Goal: Task Accomplishment & Management: Manage account settings

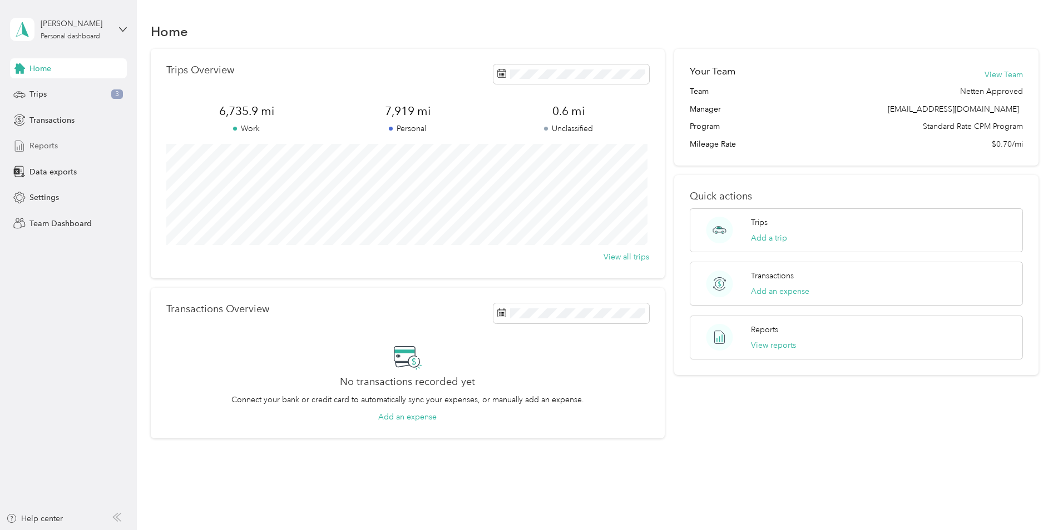
click at [68, 147] on div "Reports" at bounding box center [68, 146] width 117 height 20
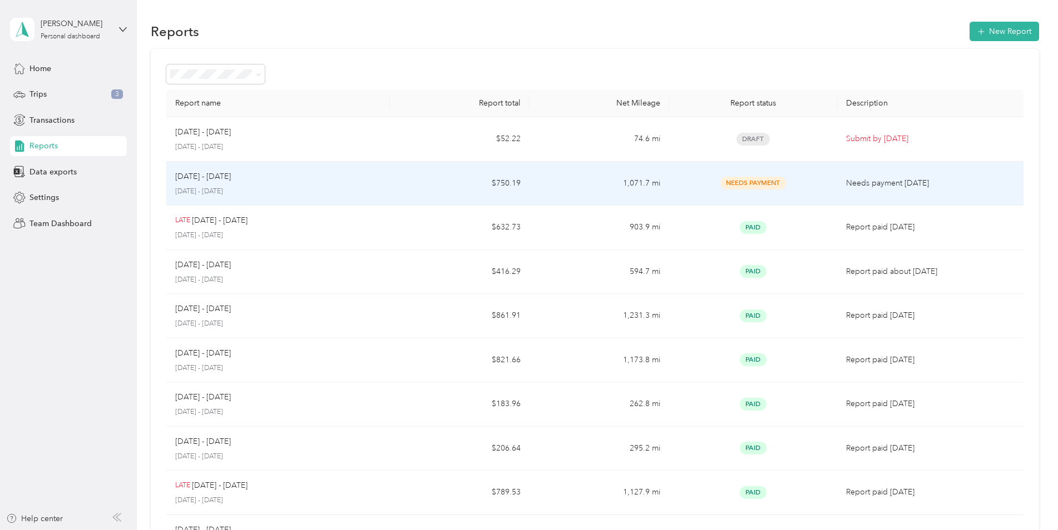
click at [256, 177] on div "[DATE] - [DATE]" at bounding box center [278, 177] width 206 height 12
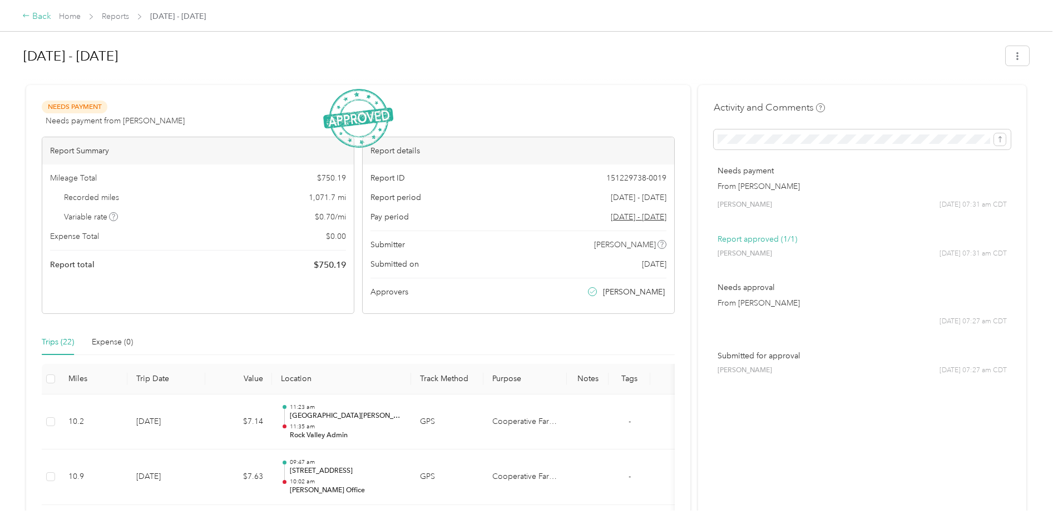
click at [25, 16] on icon at bounding box center [26, 16] width 8 height 8
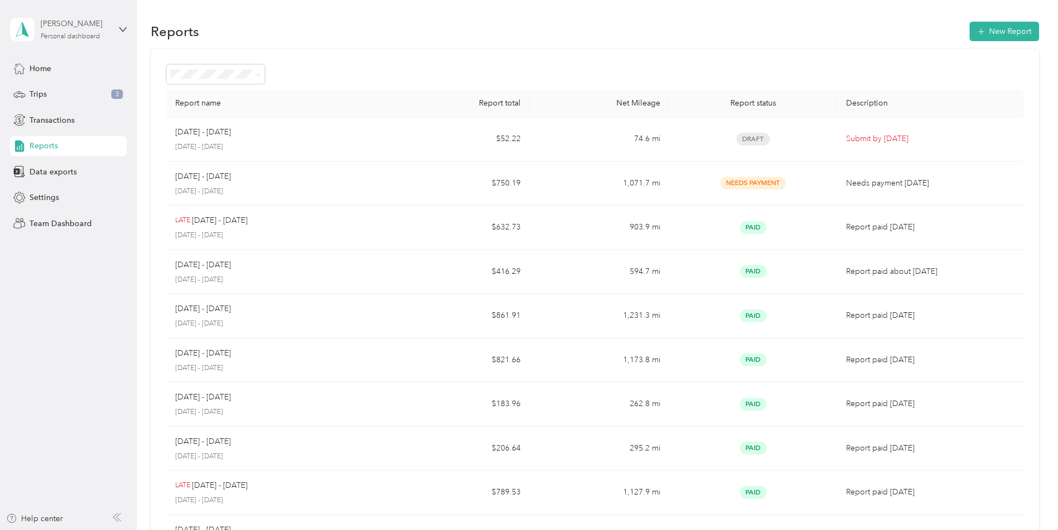
click at [77, 36] on div "Personal dashboard" at bounding box center [70, 36] width 59 height 7
click at [74, 81] on div "You’re signed in as [EMAIL_ADDRESS][DOMAIN_NAME] Team dashboard Personal dashbo…" at bounding box center [127, 102] width 234 height 113
drag, startPoint x: 78, startPoint y: 25, endPoint x: 76, endPoint y: 39, distance: 14.1
click at [78, 28] on div "[PERSON_NAME]" at bounding box center [76, 24] width 70 height 12
click at [65, 90] on div "Team dashboard" at bounding box center [49, 92] width 59 height 12
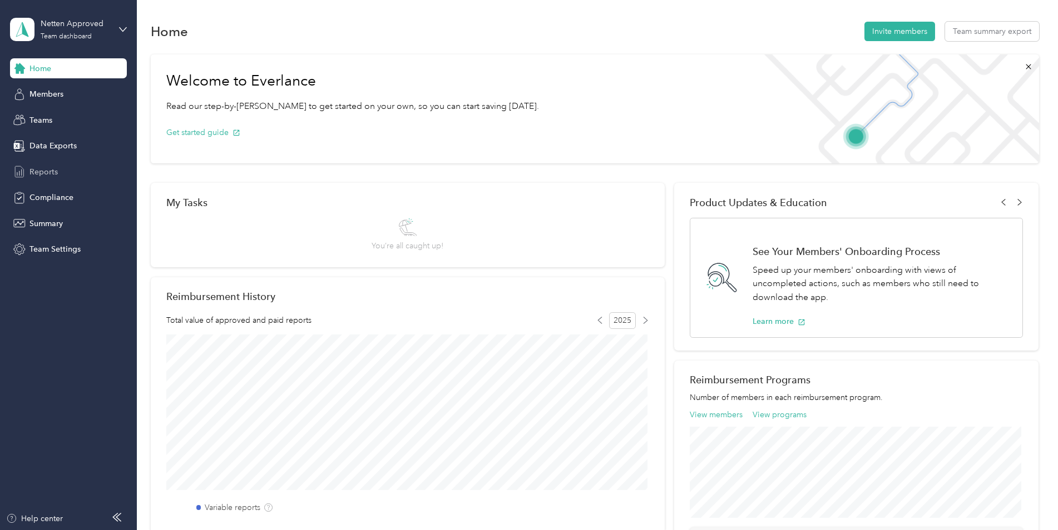
click at [54, 170] on span "Reports" at bounding box center [43, 172] width 28 height 12
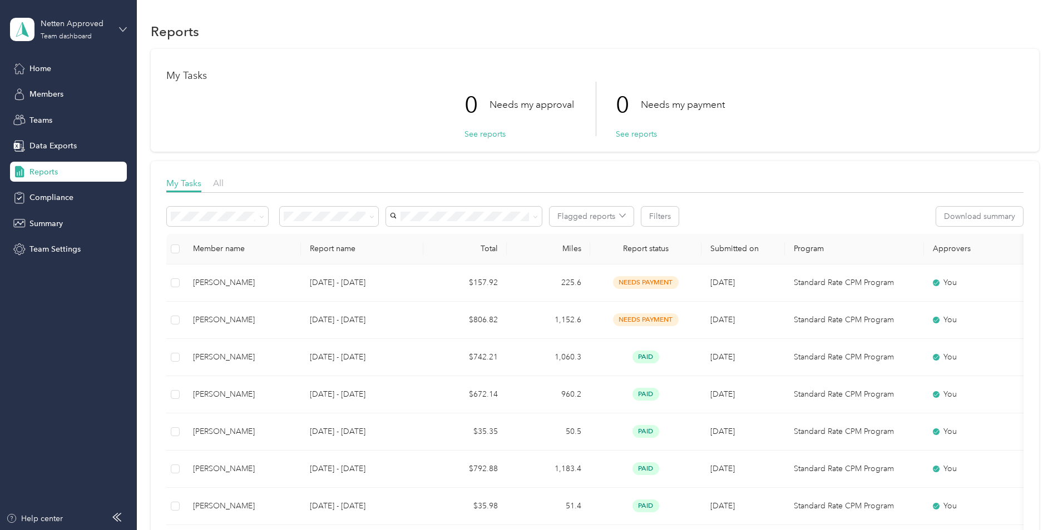
click at [126, 29] on icon at bounding box center [123, 30] width 8 height 8
click at [49, 142] on div "Log out" at bounding box center [41, 138] width 43 height 12
